Goal: Navigation & Orientation: Find specific page/section

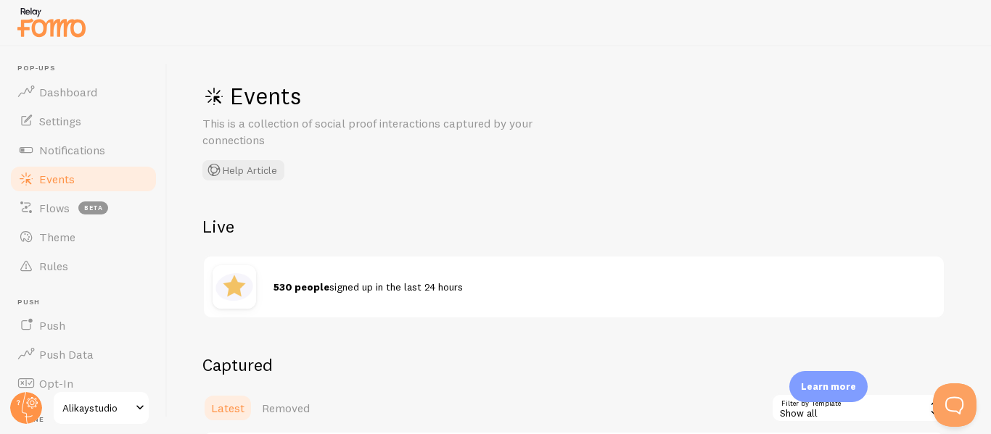
scroll to position [360, 0]
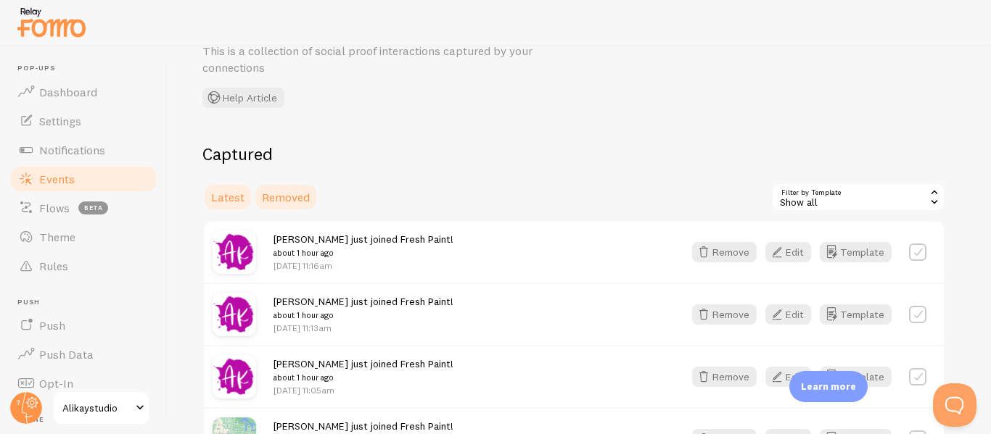
click at [310, 191] on link "Removed" at bounding box center [285, 197] width 65 height 29
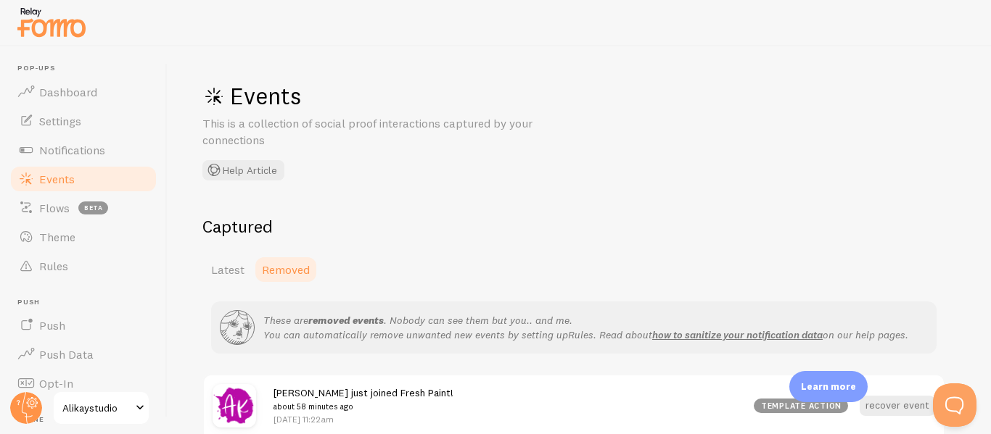
scroll to position [145, 0]
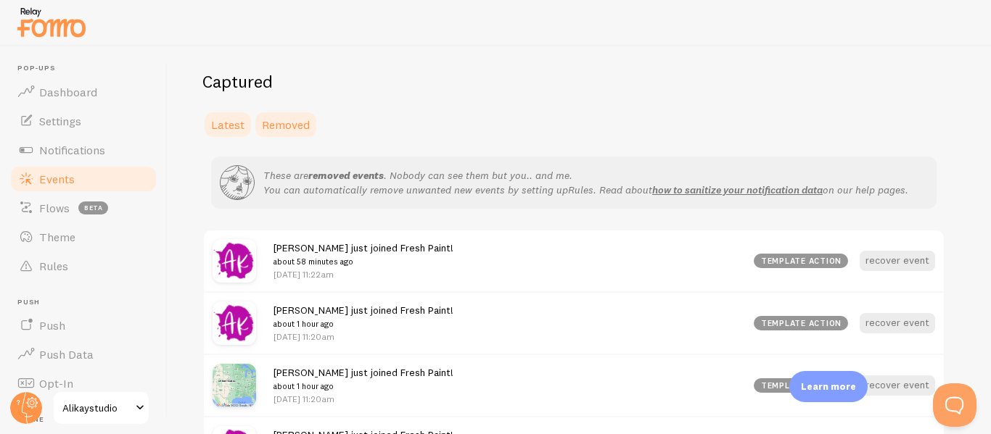
click at [241, 128] on span "Latest" at bounding box center [227, 124] width 33 height 15
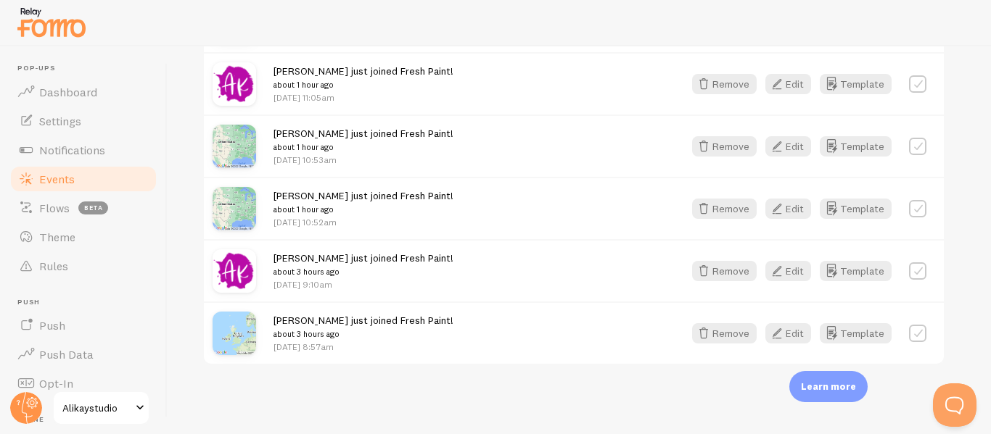
scroll to position [366, 0]
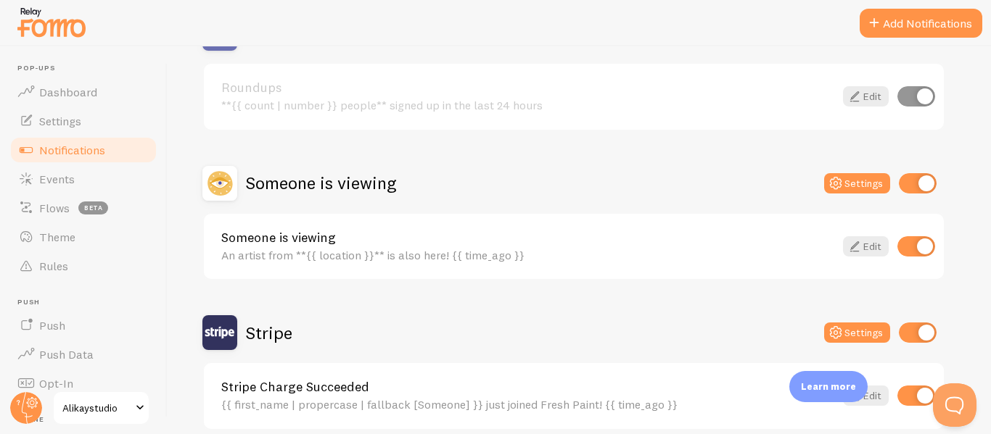
scroll to position [249, 0]
